Goal: Information Seeking & Learning: Learn about a topic

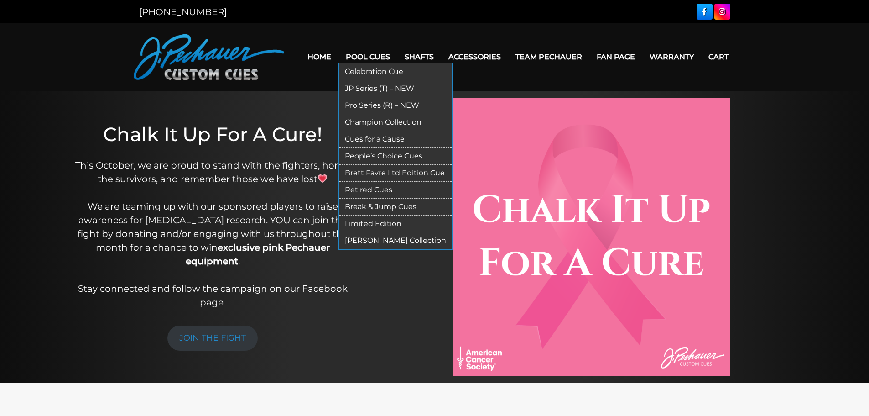
click at [371, 55] on link "Pool Cues" at bounding box center [368, 56] width 59 height 23
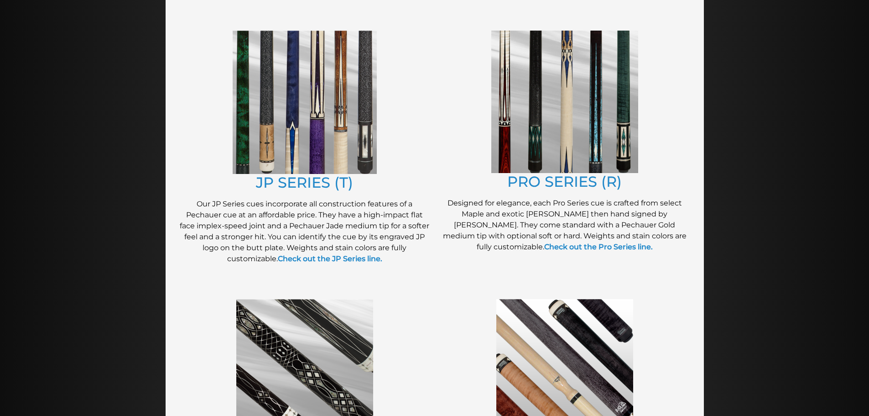
scroll to position [475, 0]
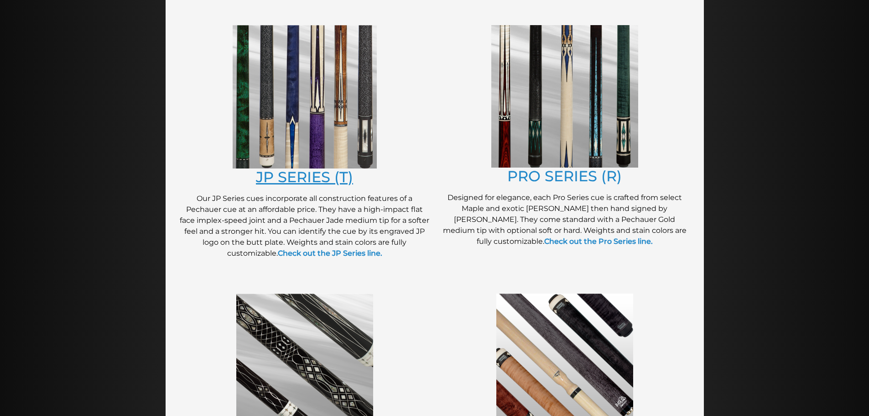
click at [290, 181] on link "JP SERIES (T)" at bounding box center [304, 177] width 97 height 18
click at [527, 178] on link "PRO SERIES (R)" at bounding box center [564, 176] width 115 height 18
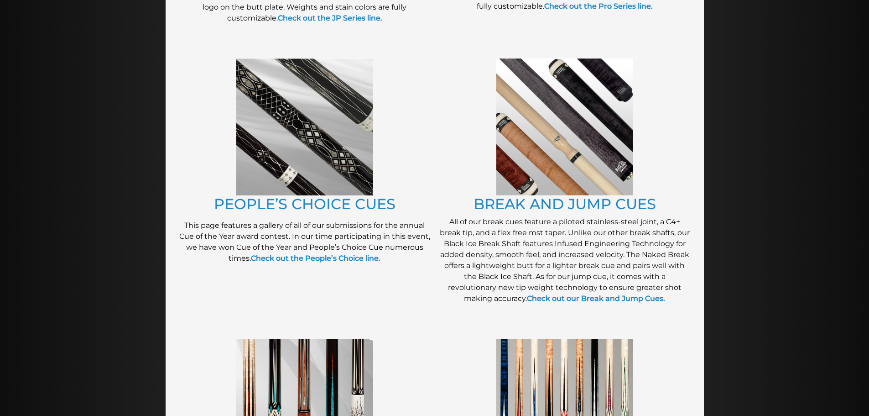
scroll to position [715, 0]
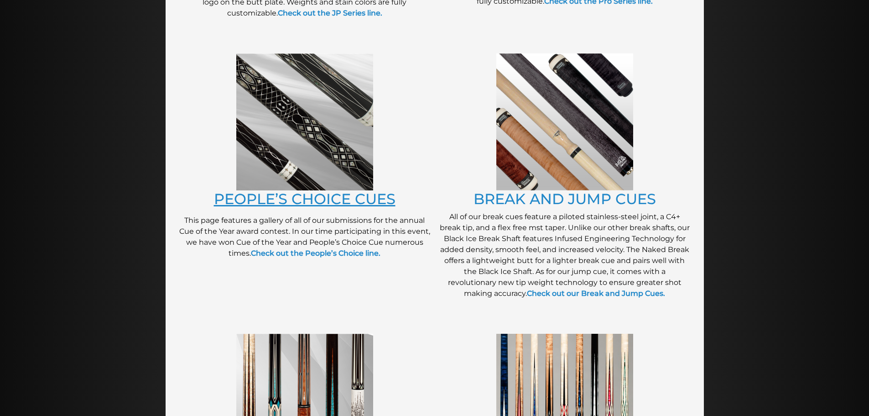
click at [236, 203] on link "PEOPLE’S CHOICE CUES" at bounding box center [305, 199] width 182 height 18
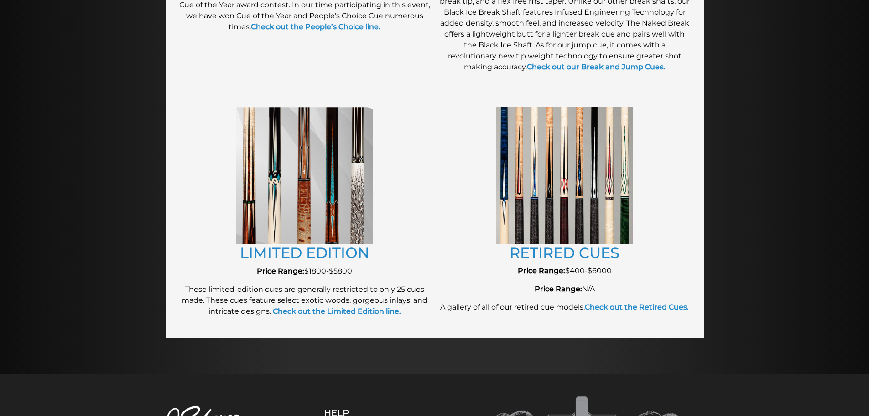
scroll to position [943, 0]
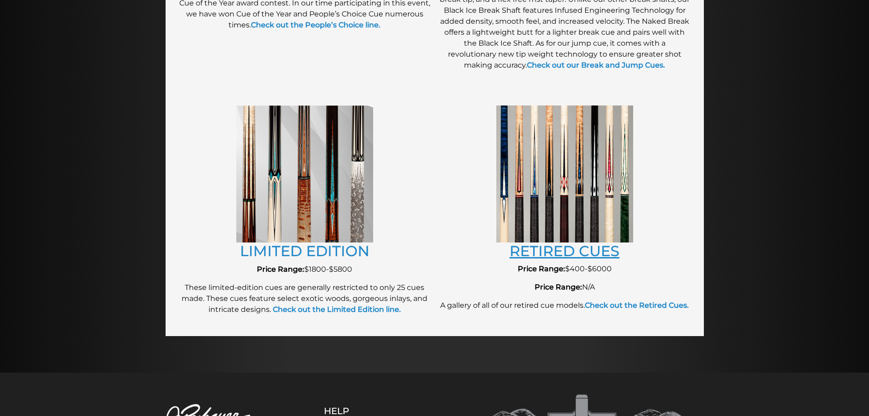
click at [529, 251] on link "RETIRED CUES" at bounding box center [565, 251] width 110 height 18
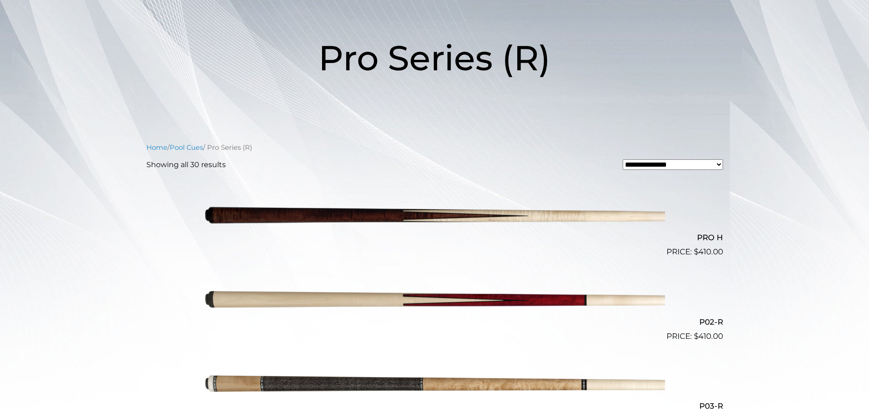
scroll to position [115, 0]
